Goal: Task Accomplishment & Management: Use online tool/utility

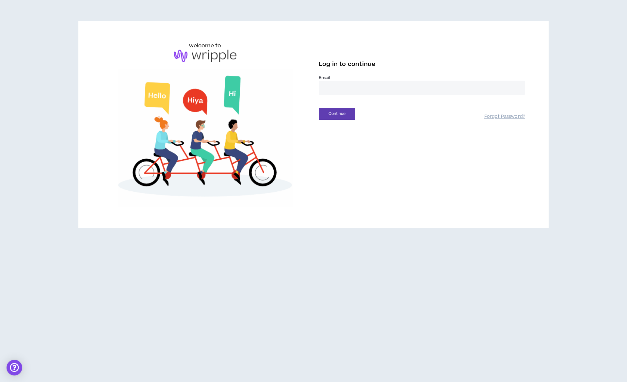
click at [341, 90] on input "email" at bounding box center [422, 88] width 206 height 14
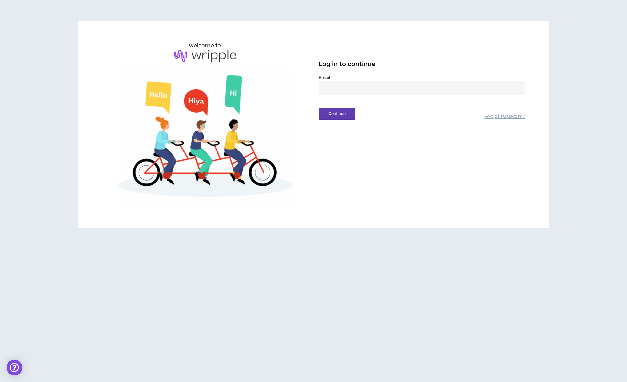
type input "**********"
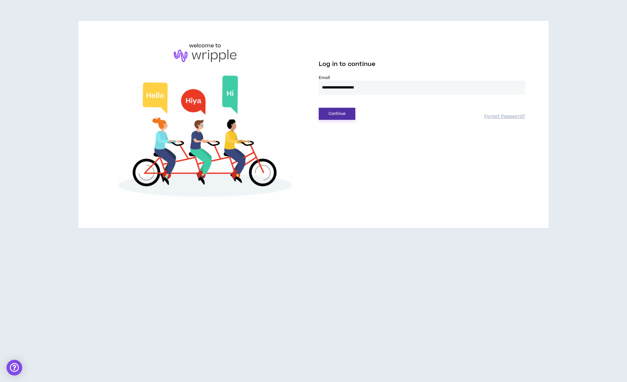
click at [338, 116] on button "Continue" at bounding box center [337, 114] width 37 height 12
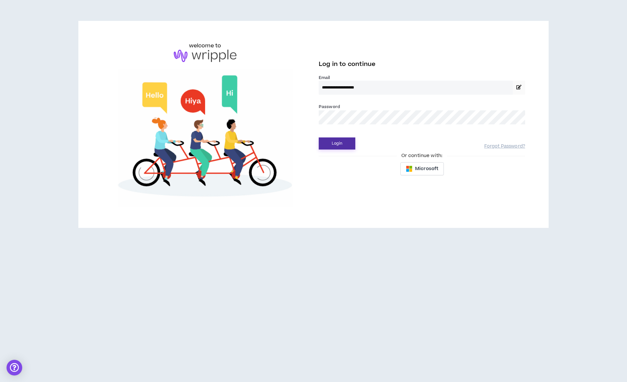
click at [337, 144] on button "Login" at bounding box center [337, 144] width 37 height 12
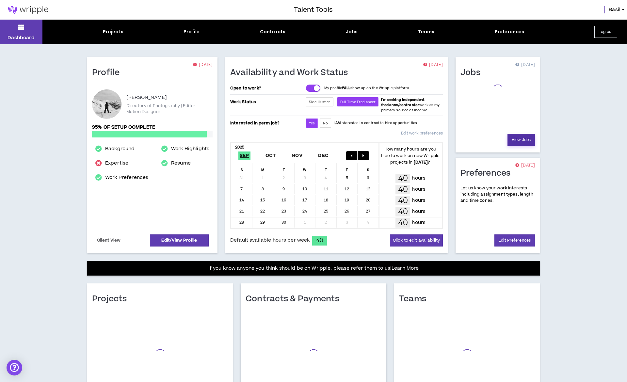
click at [522, 142] on link "View Jobs" at bounding box center [521, 140] width 27 height 12
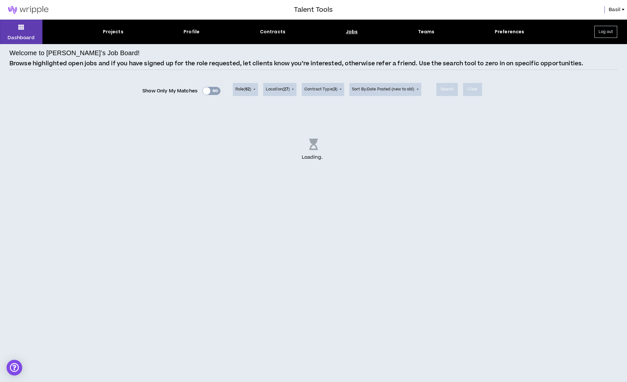
drag, startPoint x: 208, startPoint y: 92, endPoint x: 204, endPoint y: 93, distance: 4.0
click at [208, 92] on div "Show Only My Matches Yes No" at bounding box center [181, 91] width 78 height 10
click at [204, 92] on div "Show Only My Matches Yes No" at bounding box center [181, 91] width 78 height 10
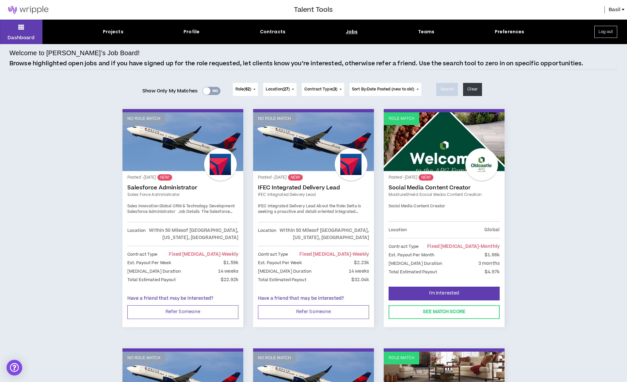
scroll to position [26, 0]
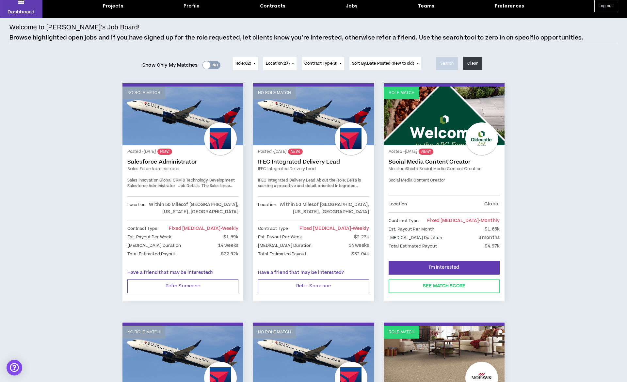
click at [416, 120] on link "Role Match" at bounding box center [444, 116] width 121 height 59
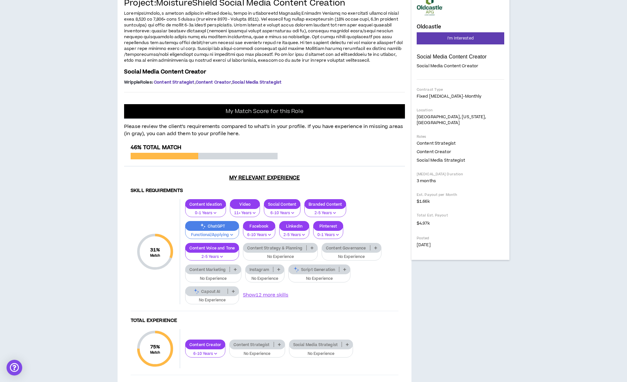
scroll to position [70, 0]
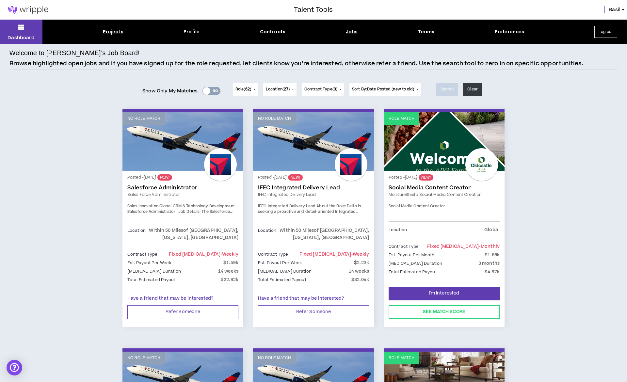
click at [117, 32] on div "Projects" at bounding box center [113, 31] width 21 height 7
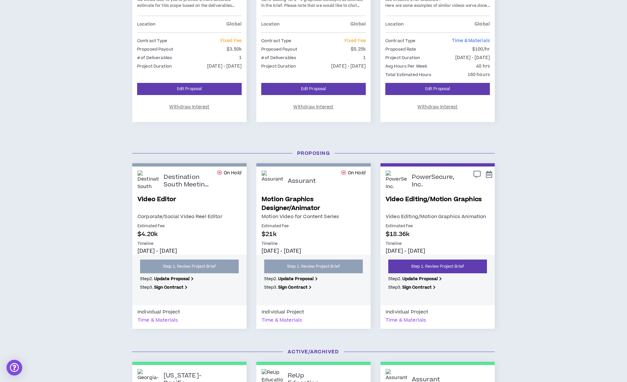
scroll to position [447, 0]
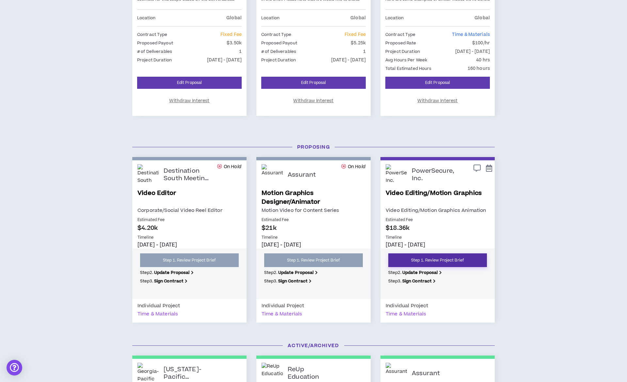
click at [437, 261] on link "Step 1. Review Project Brief" at bounding box center [437, 260] width 99 height 14
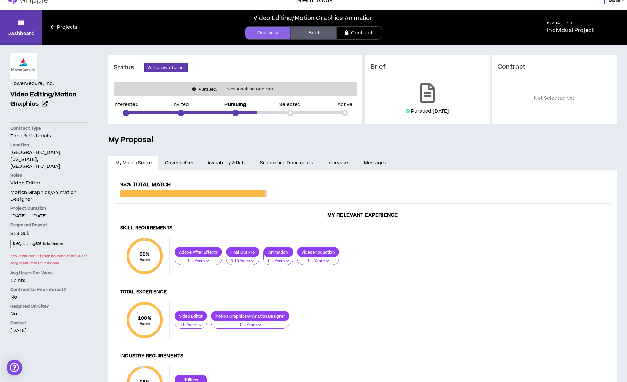
scroll to position [11, 0]
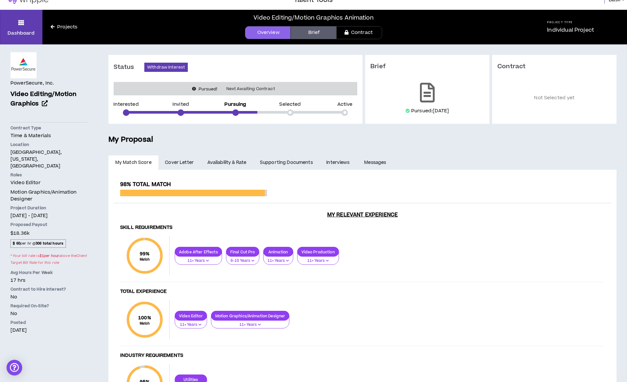
click at [30, 87] on div "PowerSecure, Inc. Video Editing/Motion Graphics Contract Type Time & Materials …" at bounding box center [48, 192] width 77 height 281
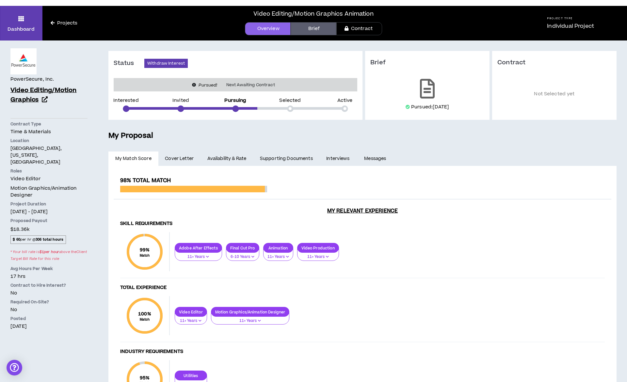
click at [29, 92] on span "Video Editing/Motion Graphics" at bounding box center [43, 95] width 66 height 18
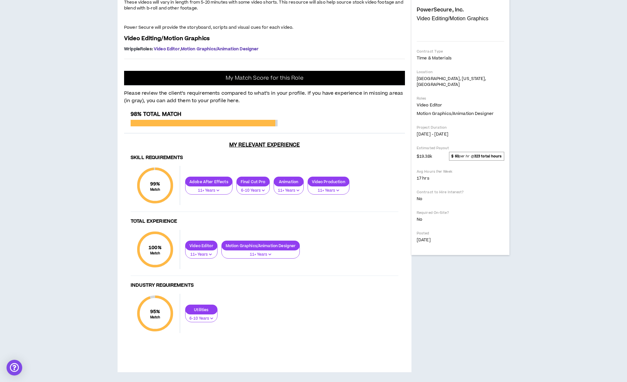
scroll to position [247, 0]
